Goal: Register for event/course

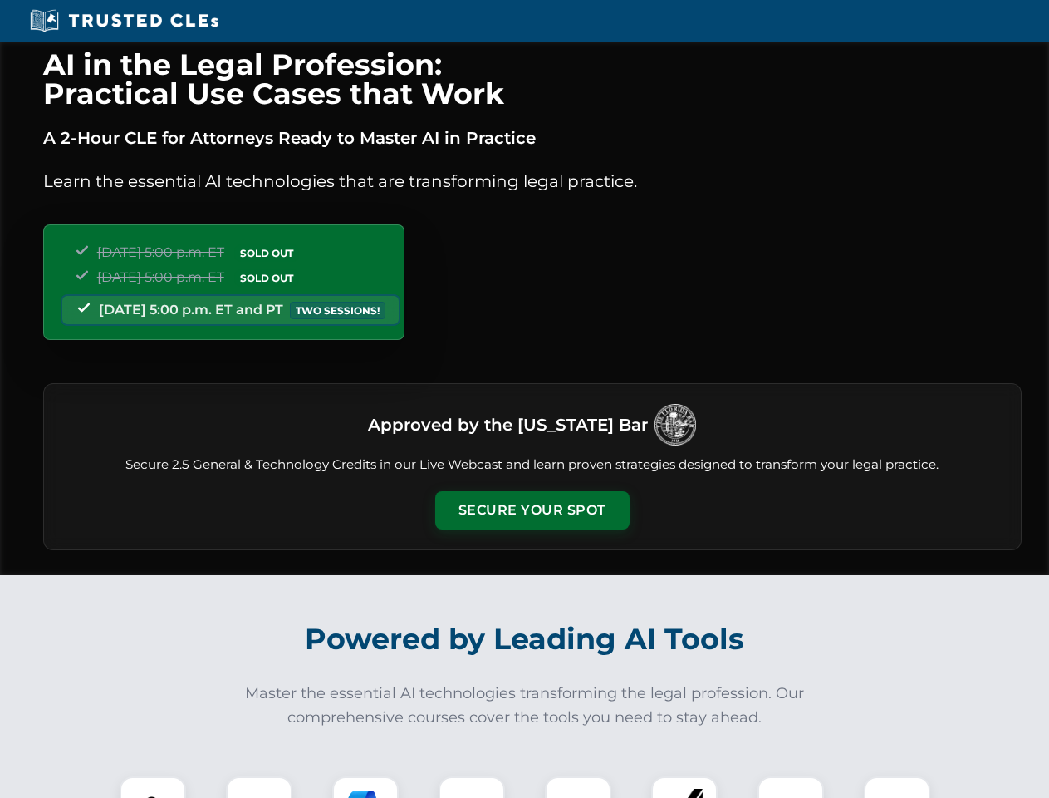
click at [532, 510] on button "Secure Your Spot" at bounding box center [532, 510] width 194 height 38
click at [153, 787] on img at bounding box center [153, 809] width 48 height 48
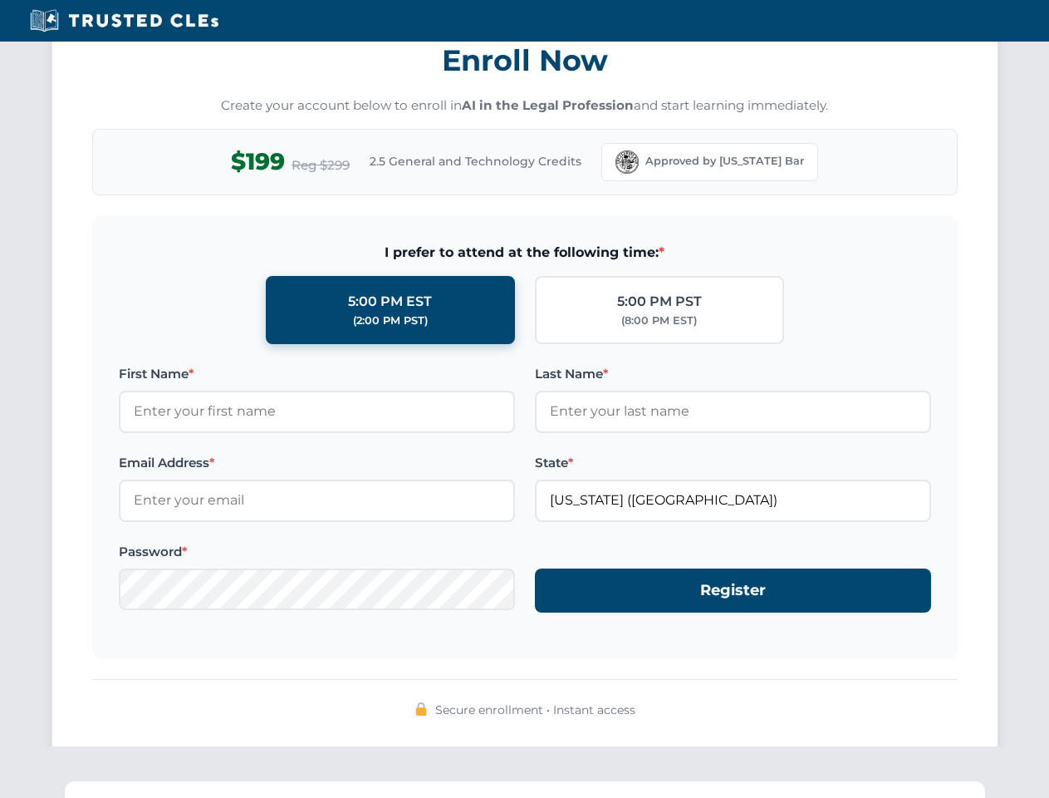
scroll to position [1631, 0]
